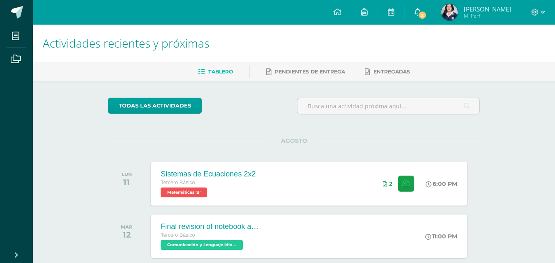
click at [422, 14] on span "2" at bounding box center [422, 15] width 9 height 9
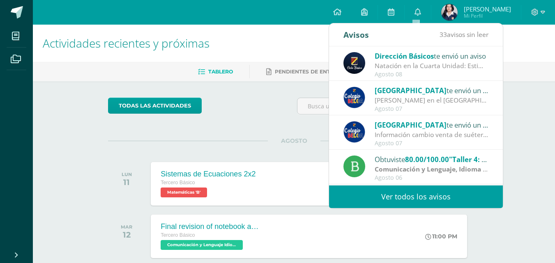
click at [416, 62] on div "Natación en la Cuarta Unidad: Estimados padres y madres de familia: Reciban un …" at bounding box center [432, 65] width 114 height 9
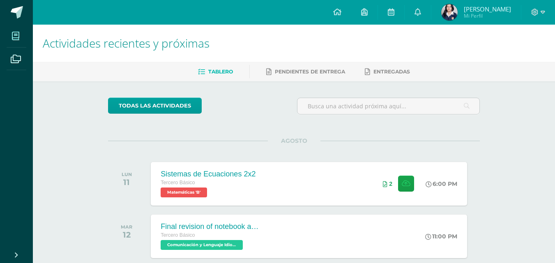
click at [12, 46] on link "Mis cursos" at bounding box center [17, 36] width 20 height 23
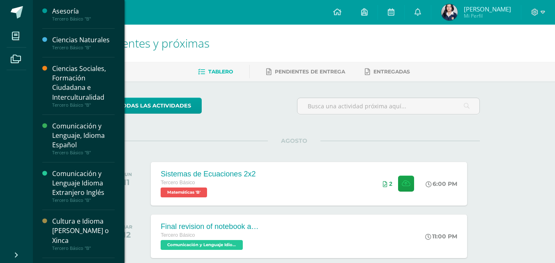
scroll to position [95, 0]
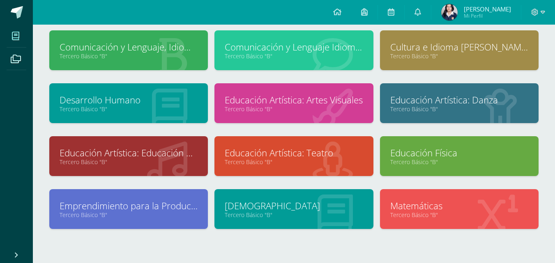
scroll to position [50, 0]
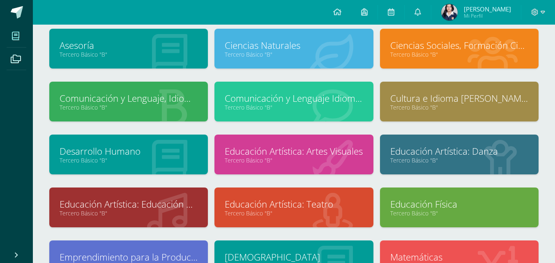
click at [419, 72] on div "Ciencias Sociales, Formación Ciudadana e Interculturalidad Tercero Básico "B"" at bounding box center [459, 55] width 165 height 53
click at [422, 52] on link "Tercero Básico "B"" at bounding box center [459, 55] width 138 height 8
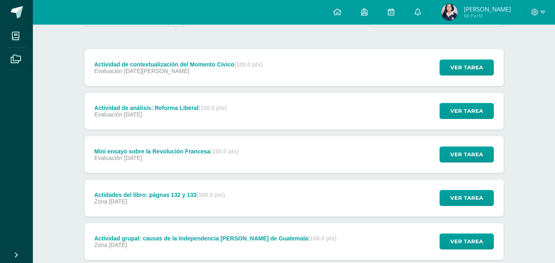
scroll to position [41, 0]
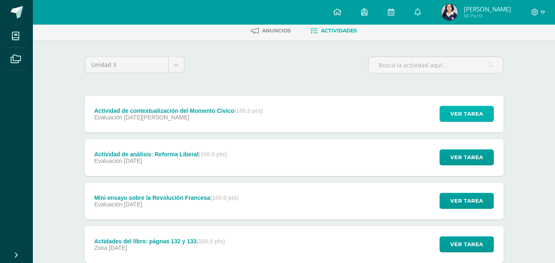
click at [466, 114] on span "Ver tarea" at bounding box center [466, 113] width 33 height 15
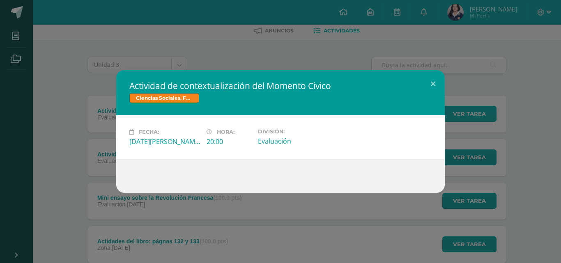
click at [466, 114] on div "Actividad de contextualización del Momento Civico Ciencias Sociales, Formación …" at bounding box center [280, 131] width 555 height 123
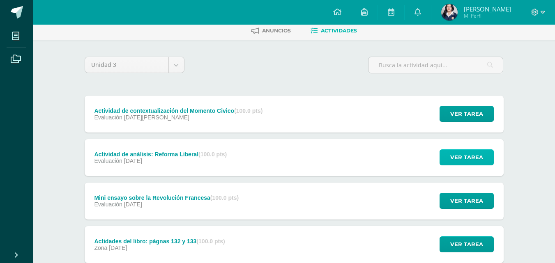
click at [468, 159] on span "Ver tarea" at bounding box center [466, 157] width 33 height 15
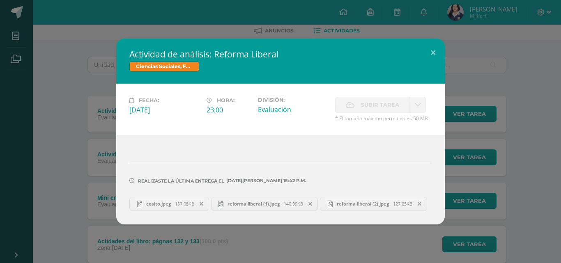
click at [542, 64] on div "Actividad de análisis: Reforma Liberal Ciencias Sociales, Formación Ciudadana e…" at bounding box center [280, 132] width 555 height 186
